Goal: Task Accomplishment & Management: Use online tool/utility

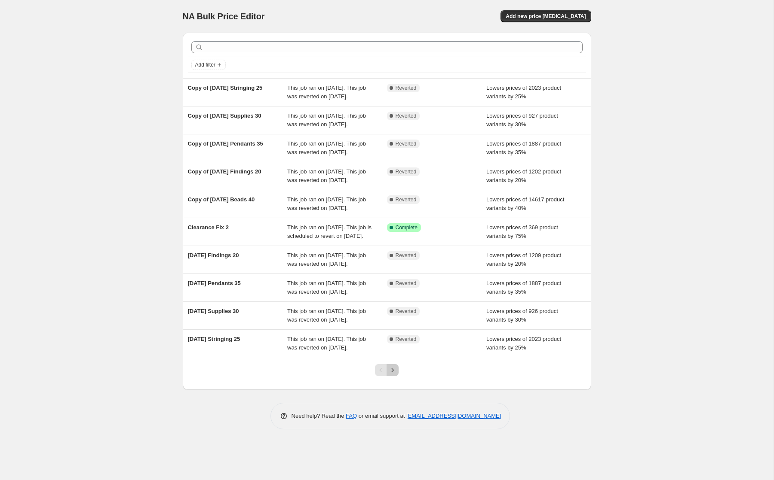
click at [394, 375] on icon "Next" at bounding box center [392, 370] width 9 height 9
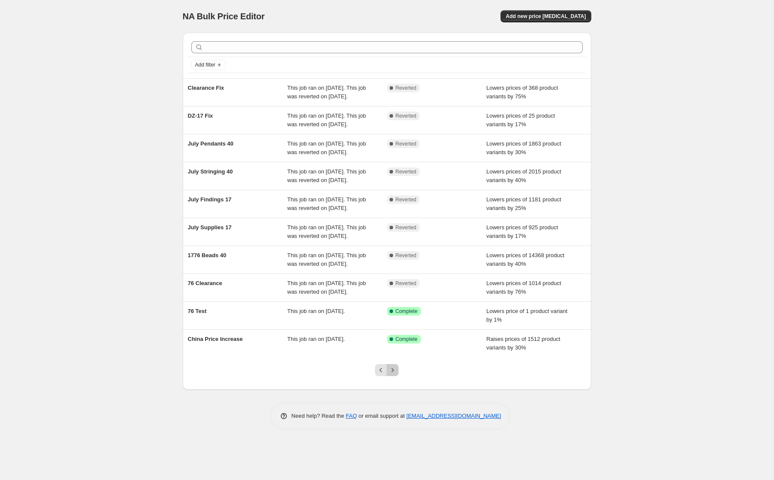
click at [394, 375] on icon "Next" at bounding box center [392, 370] width 9 height 9
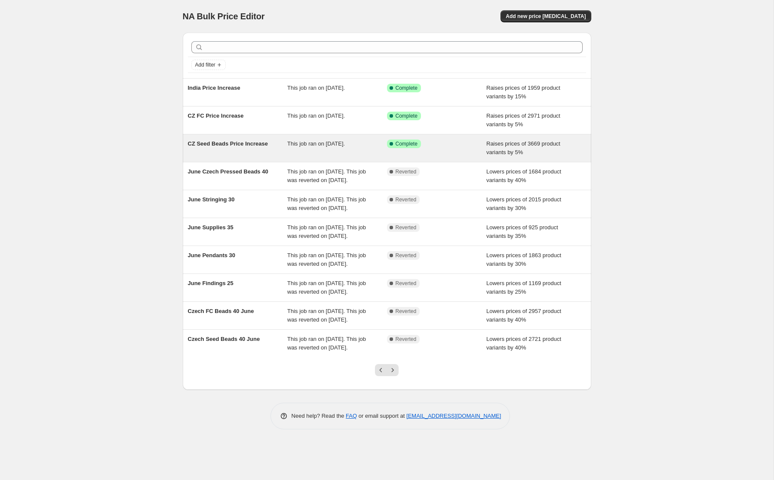
scroll to position [22, 0]
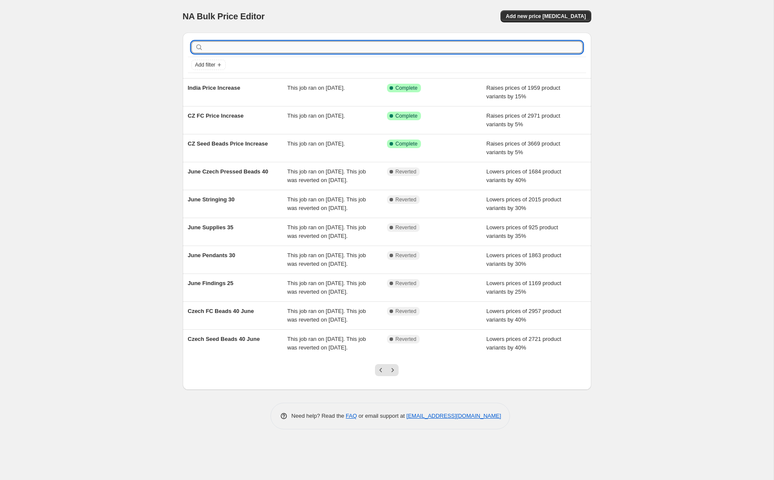
click at [330, 41] on input "text" at bounding box center [393, 47] width 377 height 12
type input "vintage"
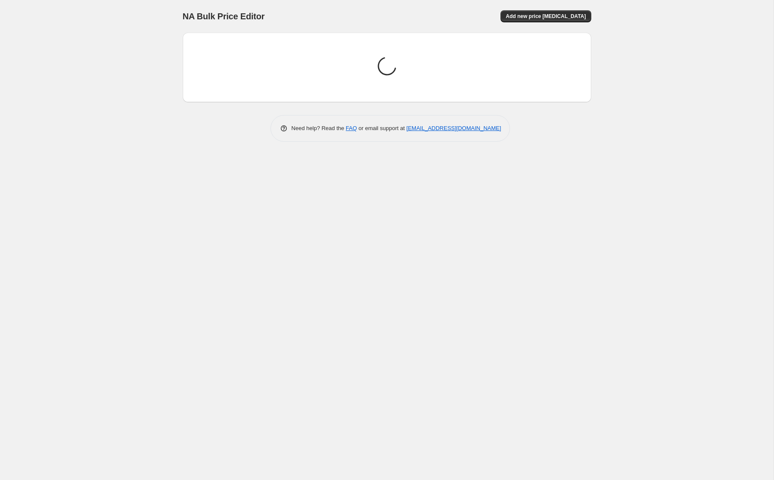
scroll to position [0, 0]
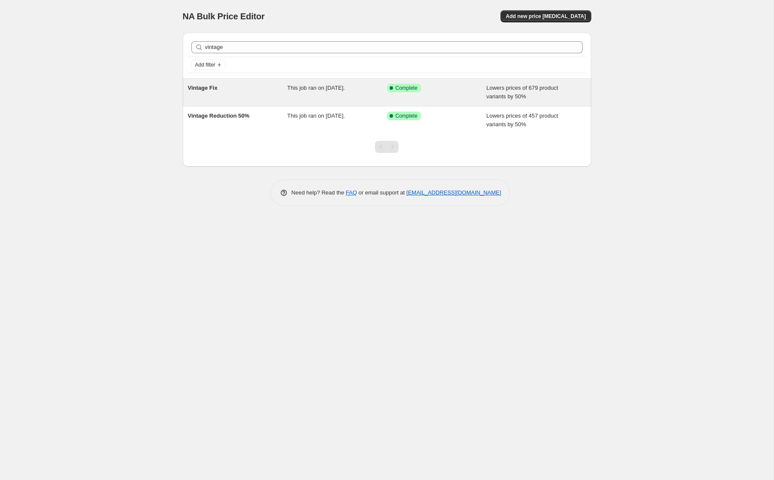
click at [315, 88] on span "This job ran on [DATE]." at bounding box center [316, 88] width 58 height 6
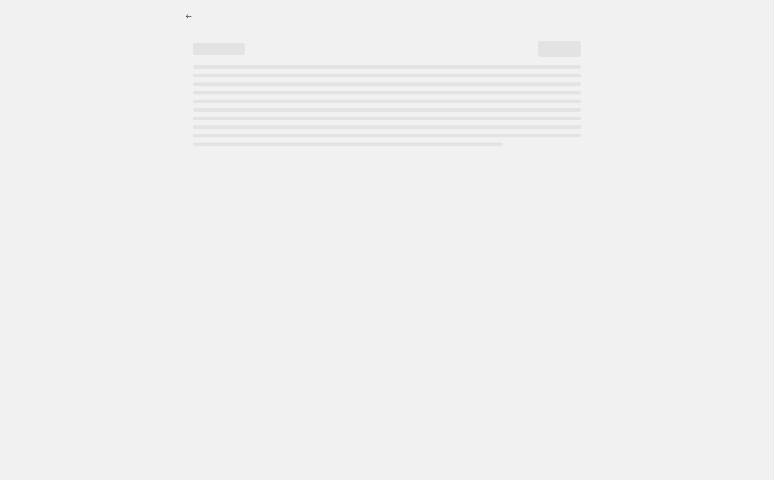
select select "percentage"
select select "not_equal"
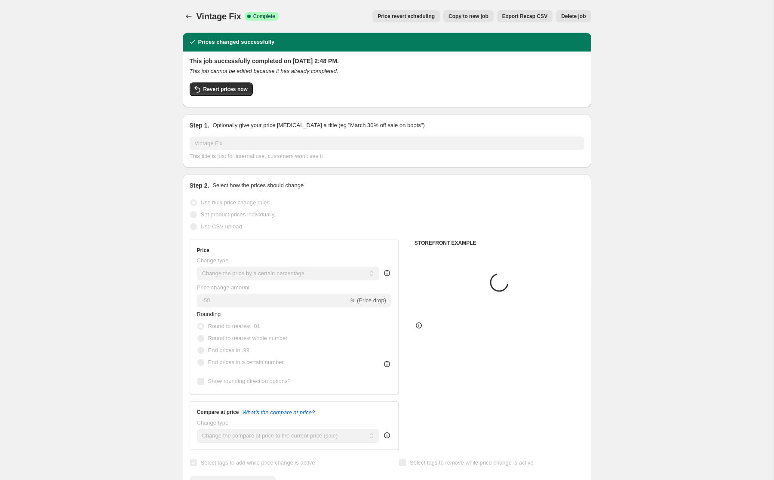
select select "vendor"
select select "collection"
click at [225, 88] on span "Revert prices now" at bounding box center [225, 89] width 44 height 7
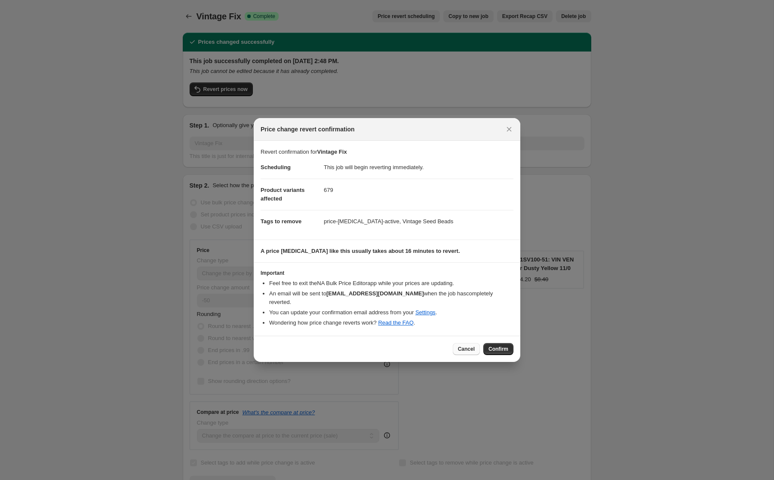
click at [464, 346] on span "Cancel" at bounding box center [466, 349] width 17 height 7
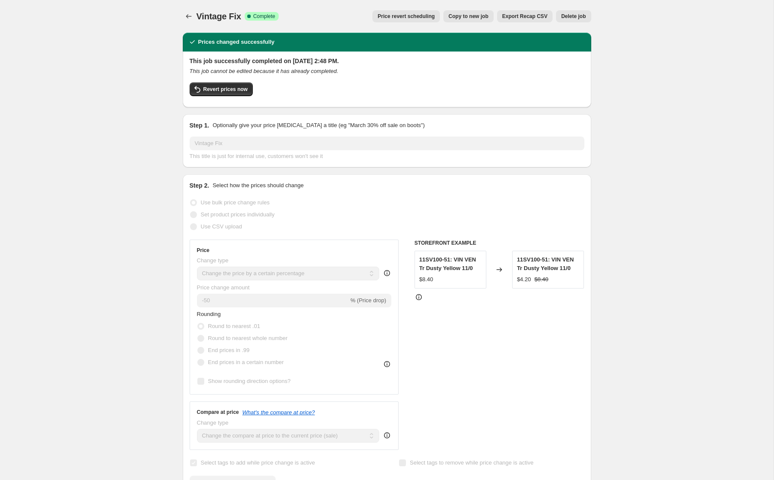
click at [403, 14] on span "Price revert scheduling" at bounding box center [405, 16] width 57 height 7
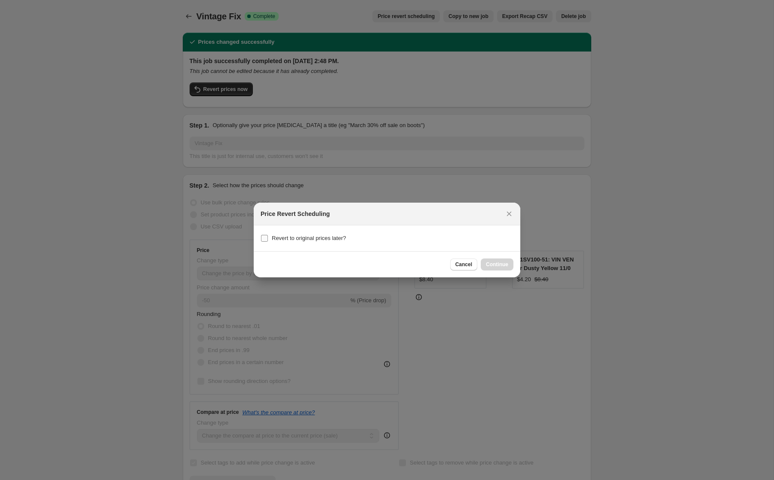
click at [299, 237] on span "Revert to original prices later?" at bounding box center [309, 238] width 74 height 6
click at [268, 237] on input "Revert to original prices later?" at bounding box center [264, 238] width 7 height 7
checkbox input "true"
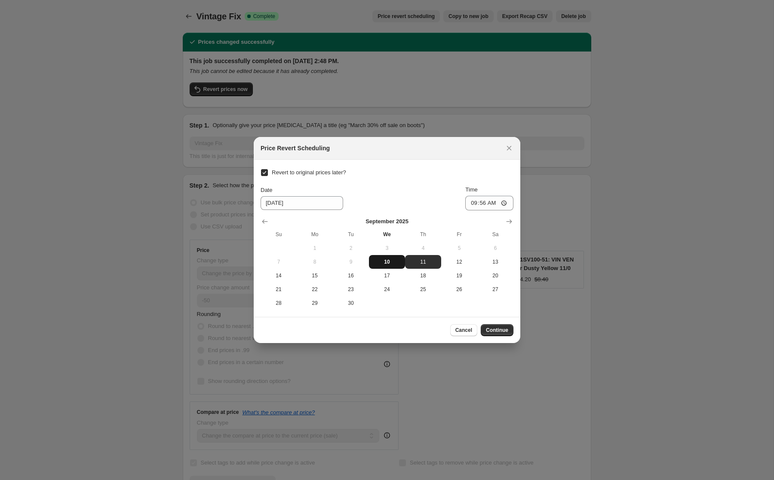
click at [386, 261] on span "10" at bounding box center [386, 262] width 29 height 7
type input "[DATE]"
click at [471, 203] on input "09:56" at bounding box center [489, 203] width 48 height 15
click at [491, 203] on input "05:56" at bounding box center [489, 203] width 48 height 15
click at [478, 204] on input "17:56" at bounding box center [489, 203] width 48 height 15
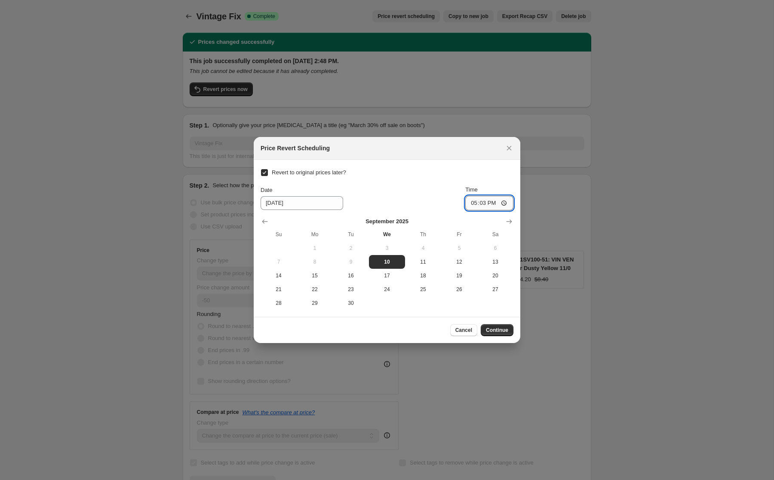
type input "17:30"
click at [456, 186] on div "Date [DATE] Time 17:30" at bounding box center [386, 198] width 253 height 25
click at [496, 327] on span "Continue" at bounding box center [497, 330] width 22 height 7
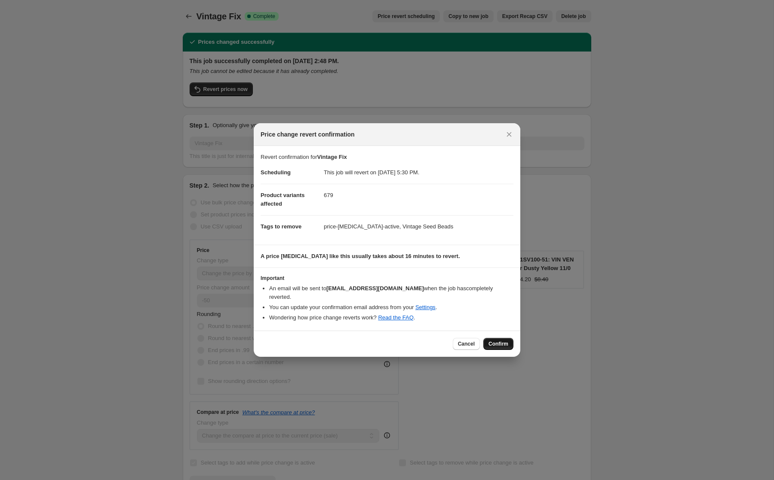
click at [494, 338] on button "Confirm" at bounding box center [498, 344] width 30 height 12
